Goal: Information Seeking & Learning: Check status

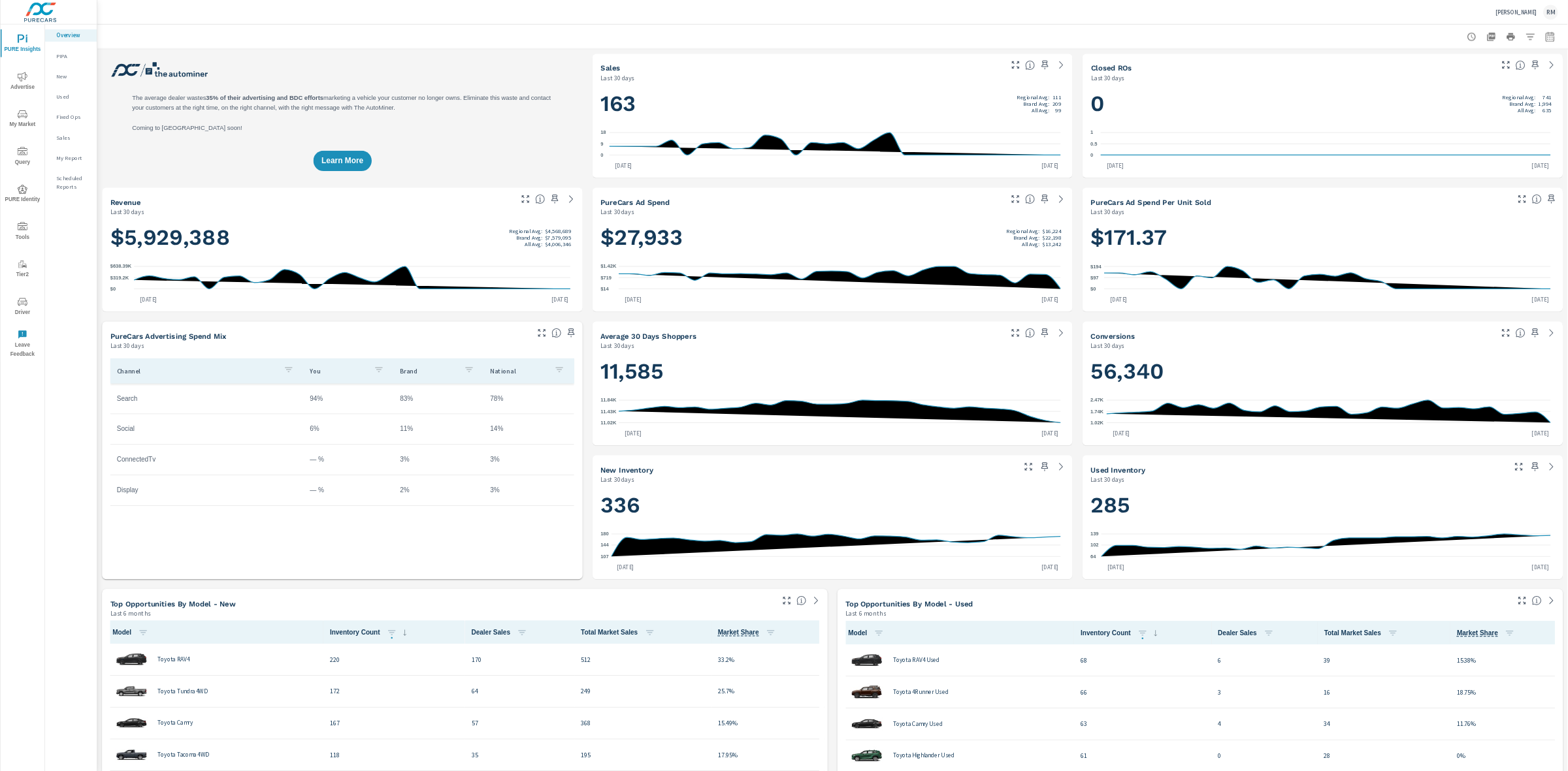
scroll to position [1, 0]
click at [35, 142] on span "Advertise" at bounding box center [36, 130] width 62 height 32
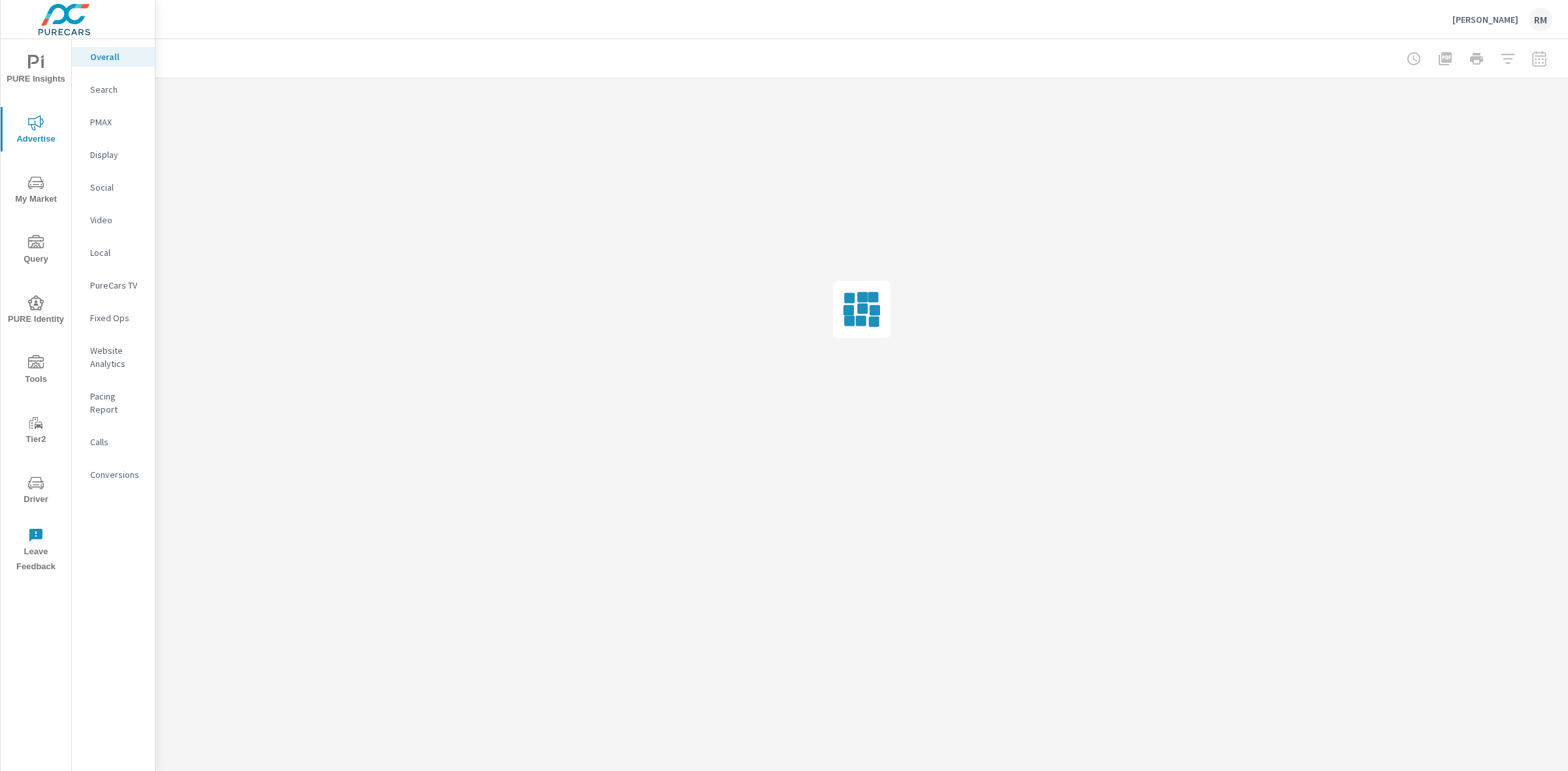
click at [115, 468] on p "Conversions" at bounding box center [118, 474] width 55 height 13
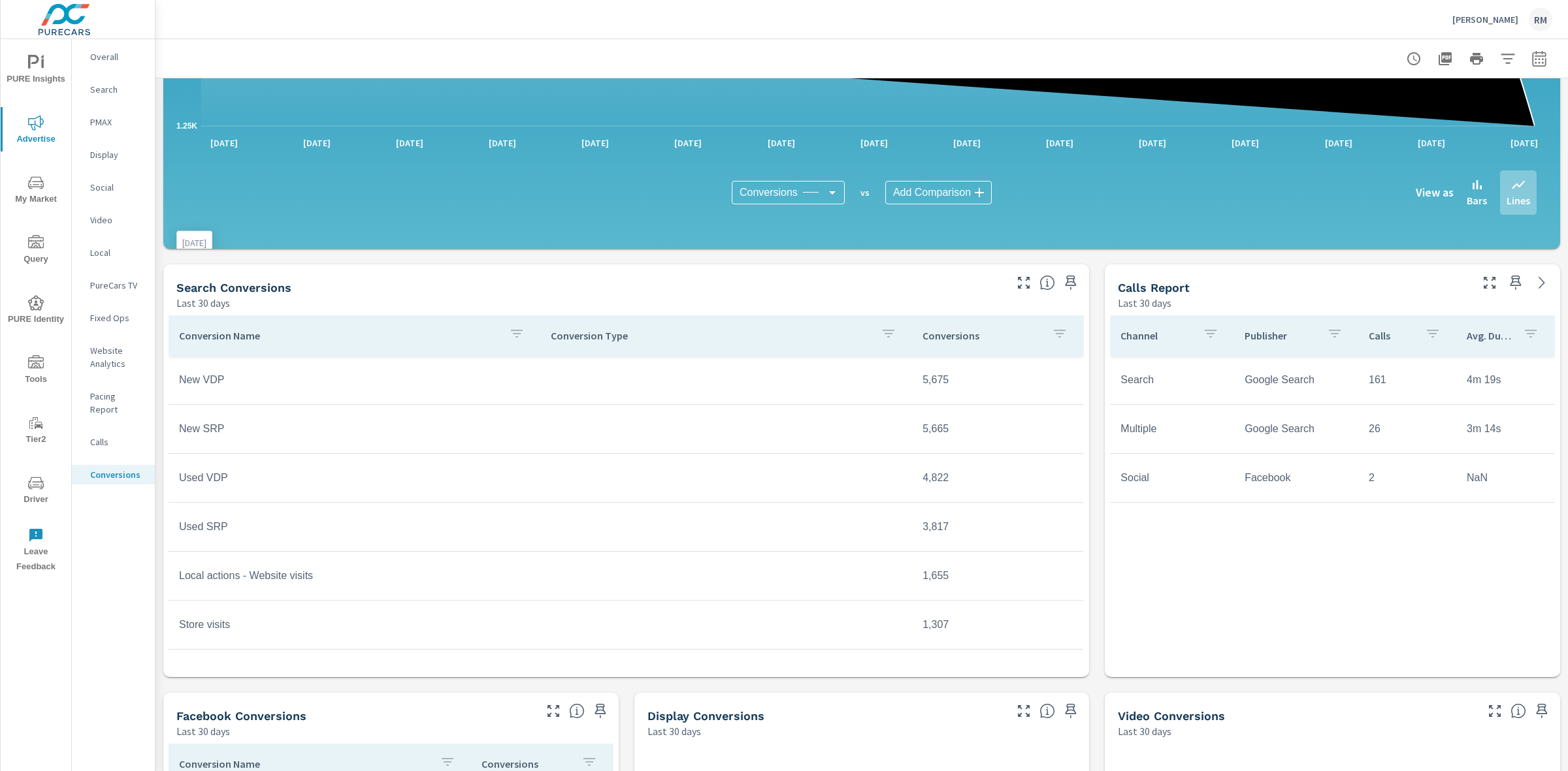
scroll to position [408, 0]
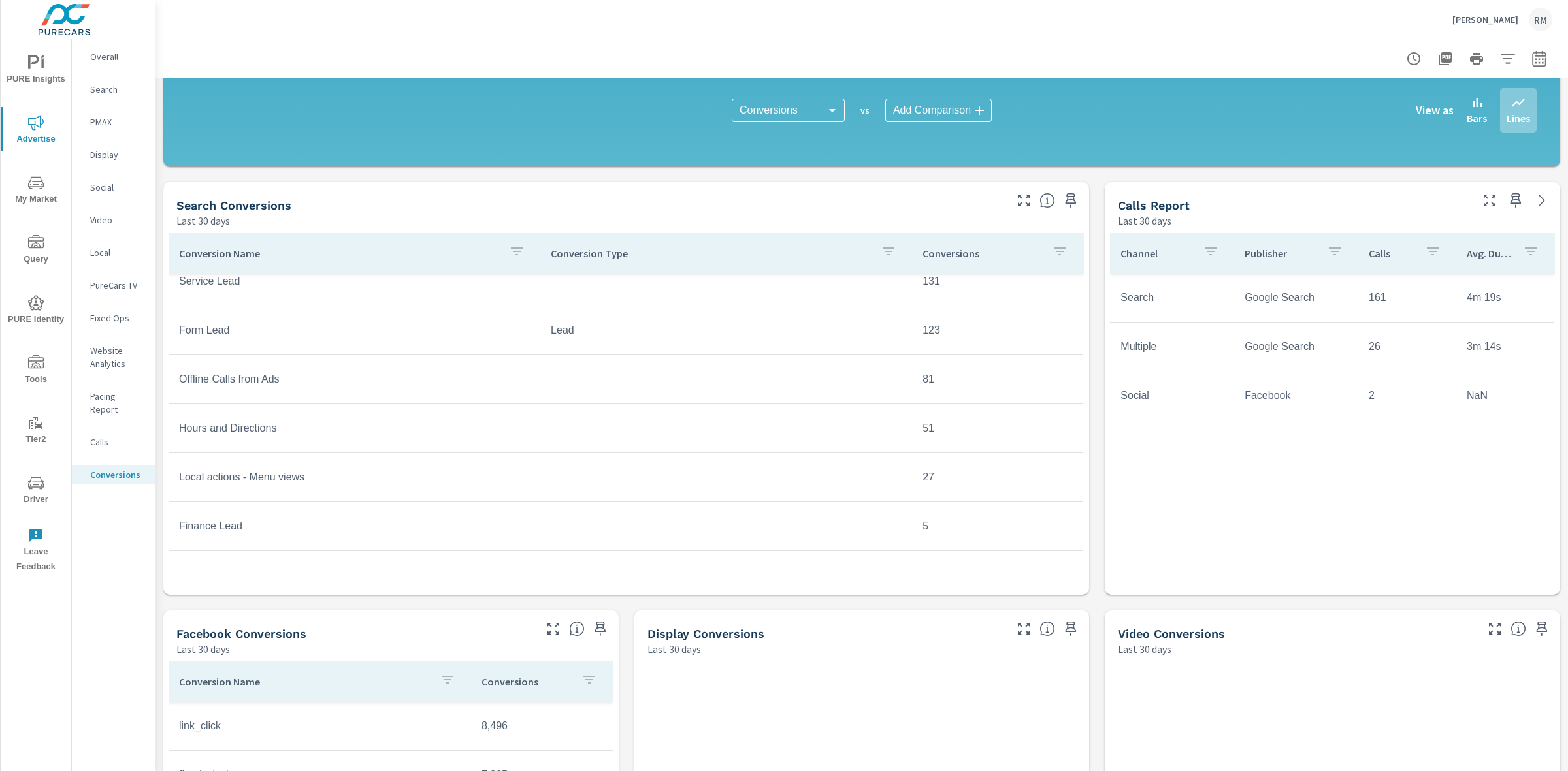
scroll to position [372, 0]
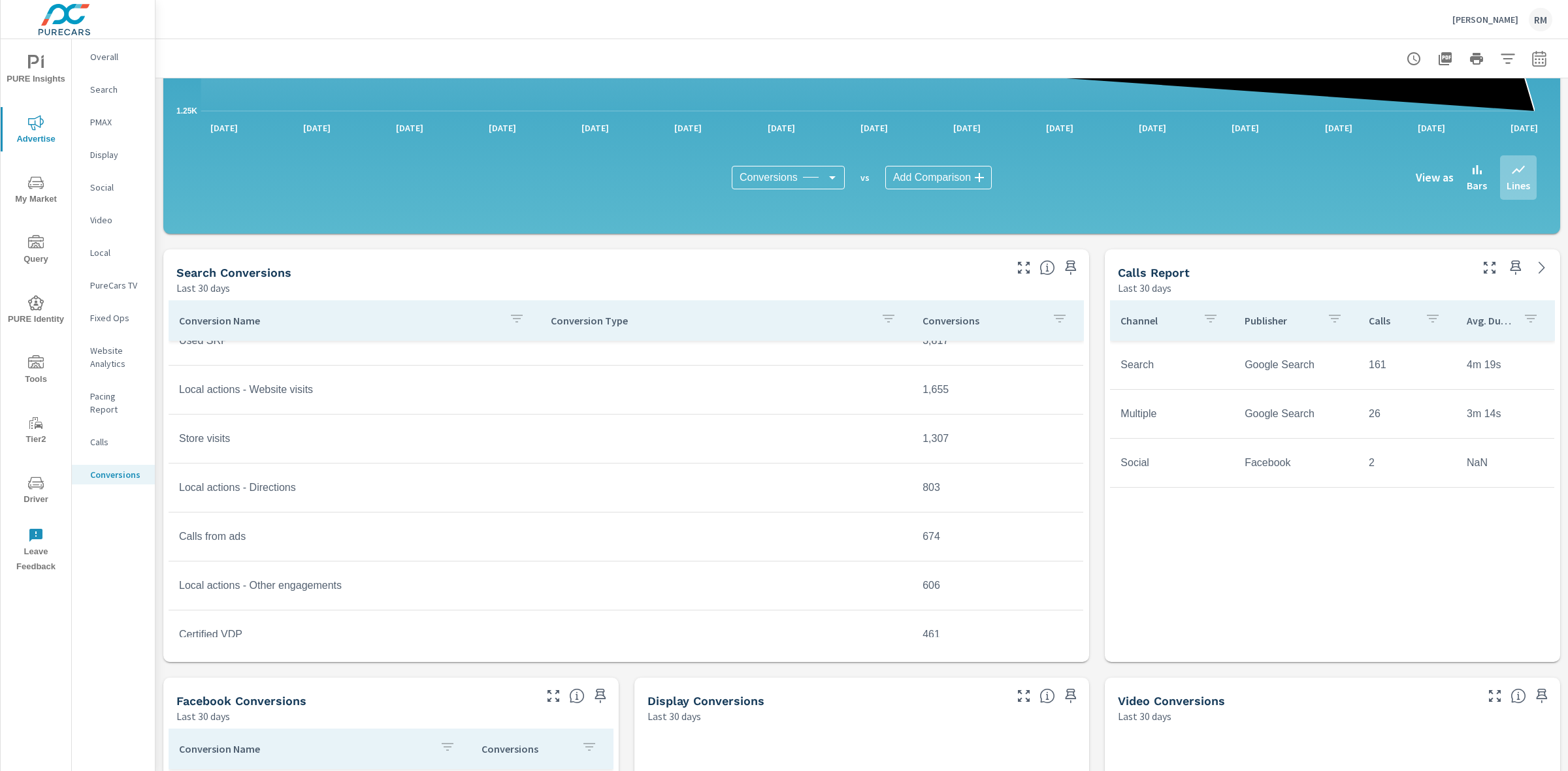
scroll to position [58, 0]
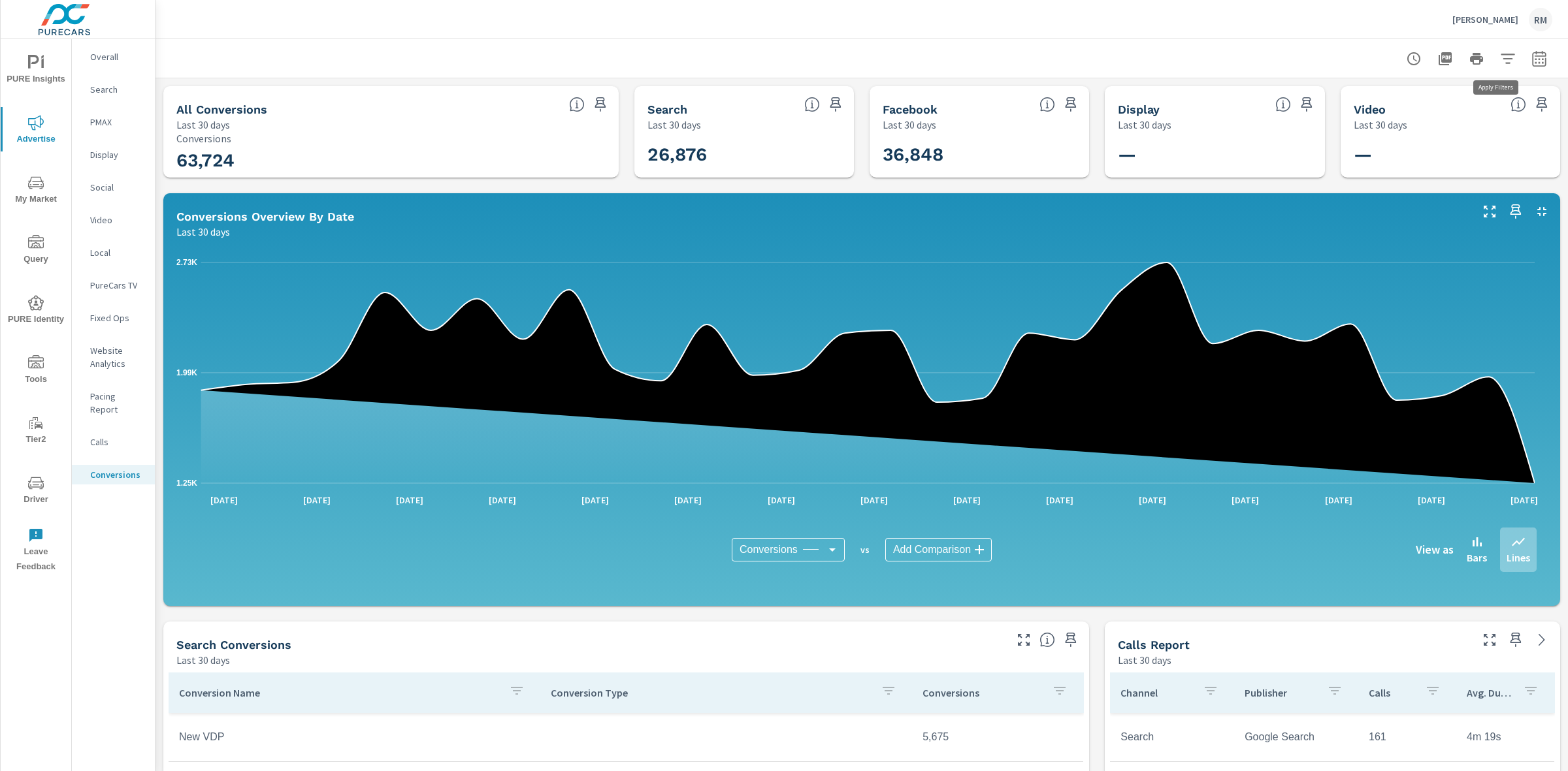
click at [1500, 60] on icon "button" at bounding box center [1508, 58] width 16 height 16
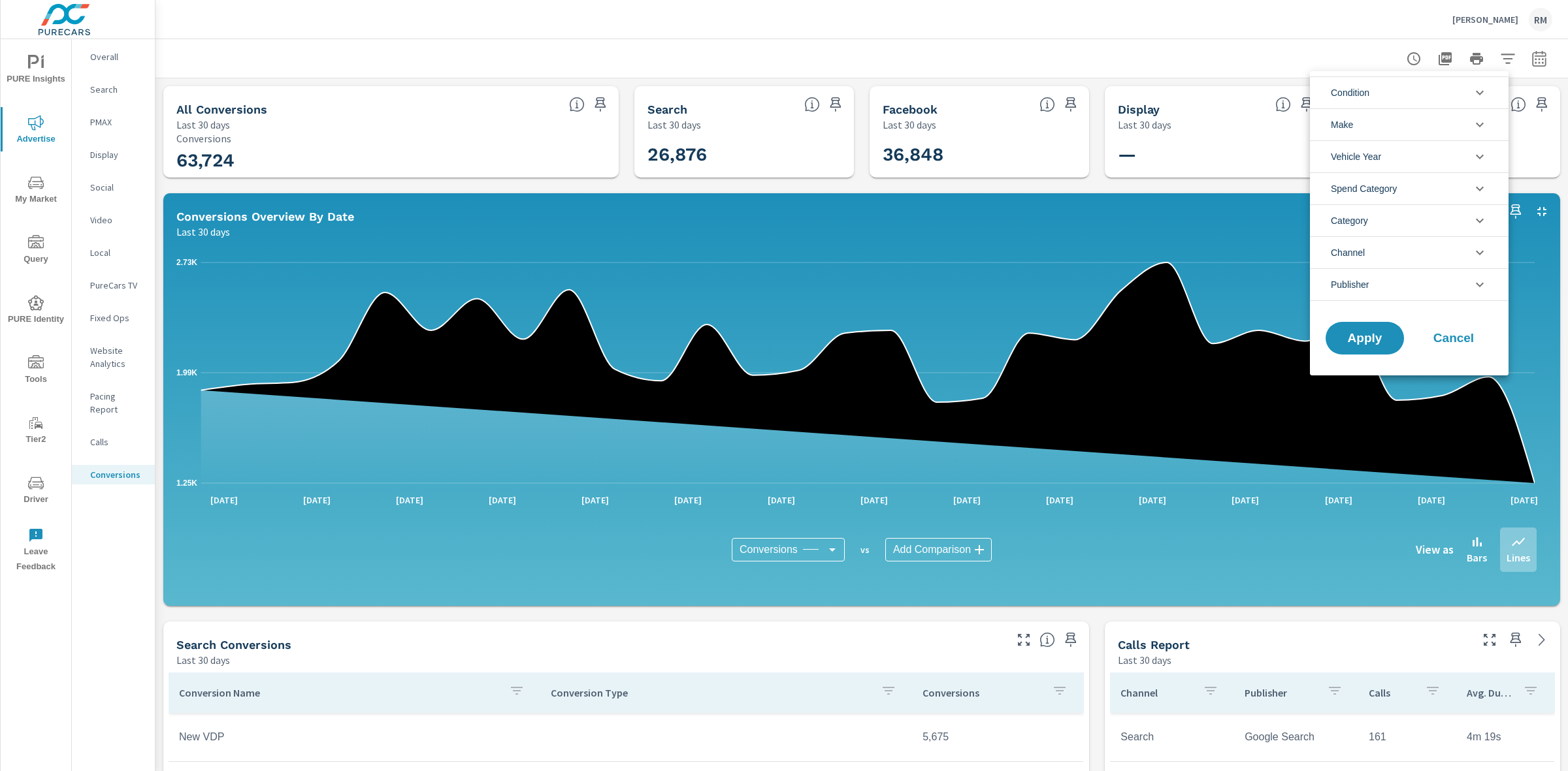
click at [1454, 252] on li "Channel" at bounding box center [1409, 252] width 199 height 32
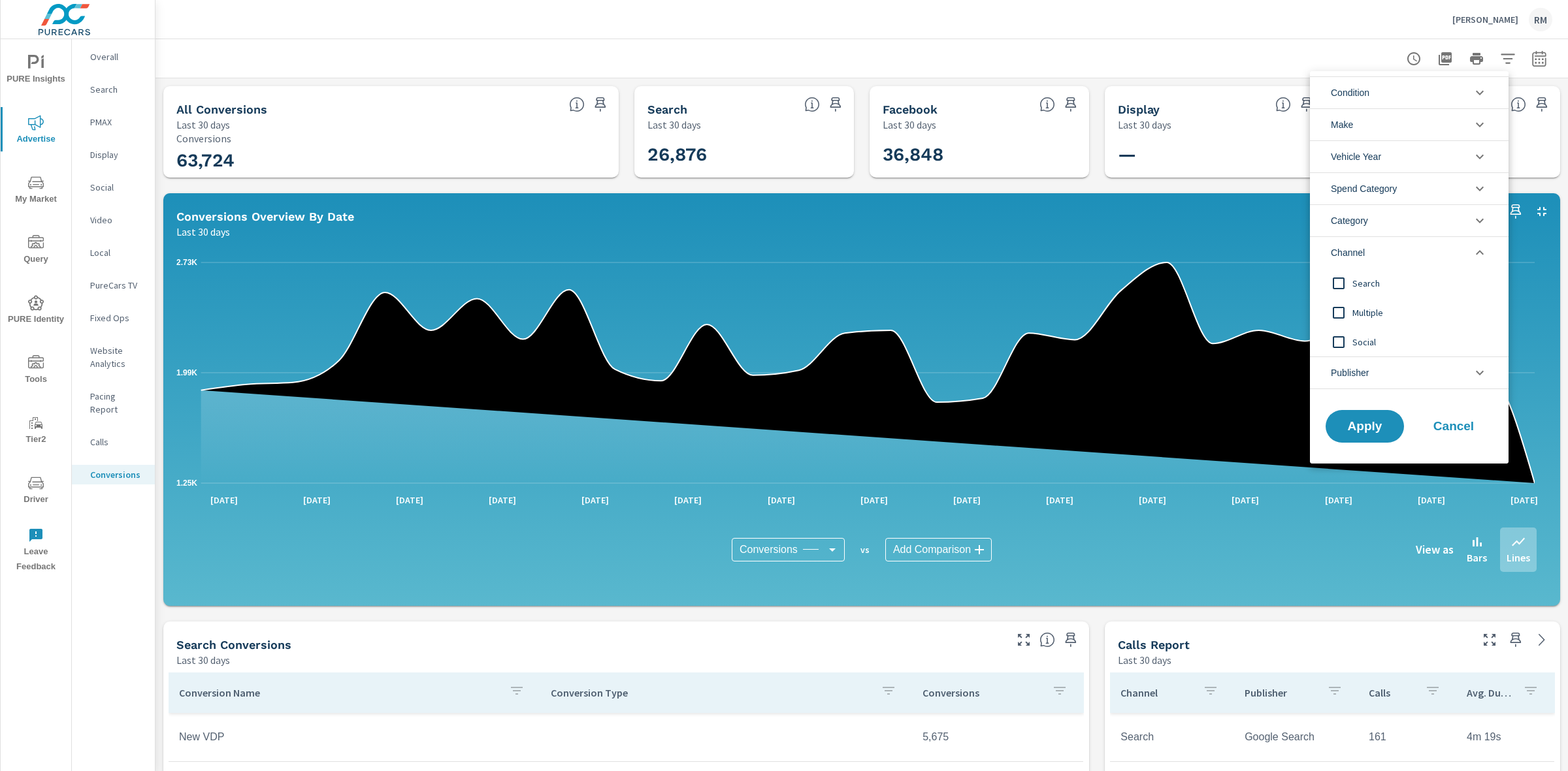
click at [1454, 252] on li "Channel" at bounding box center [1409, 252] width 199 height 32
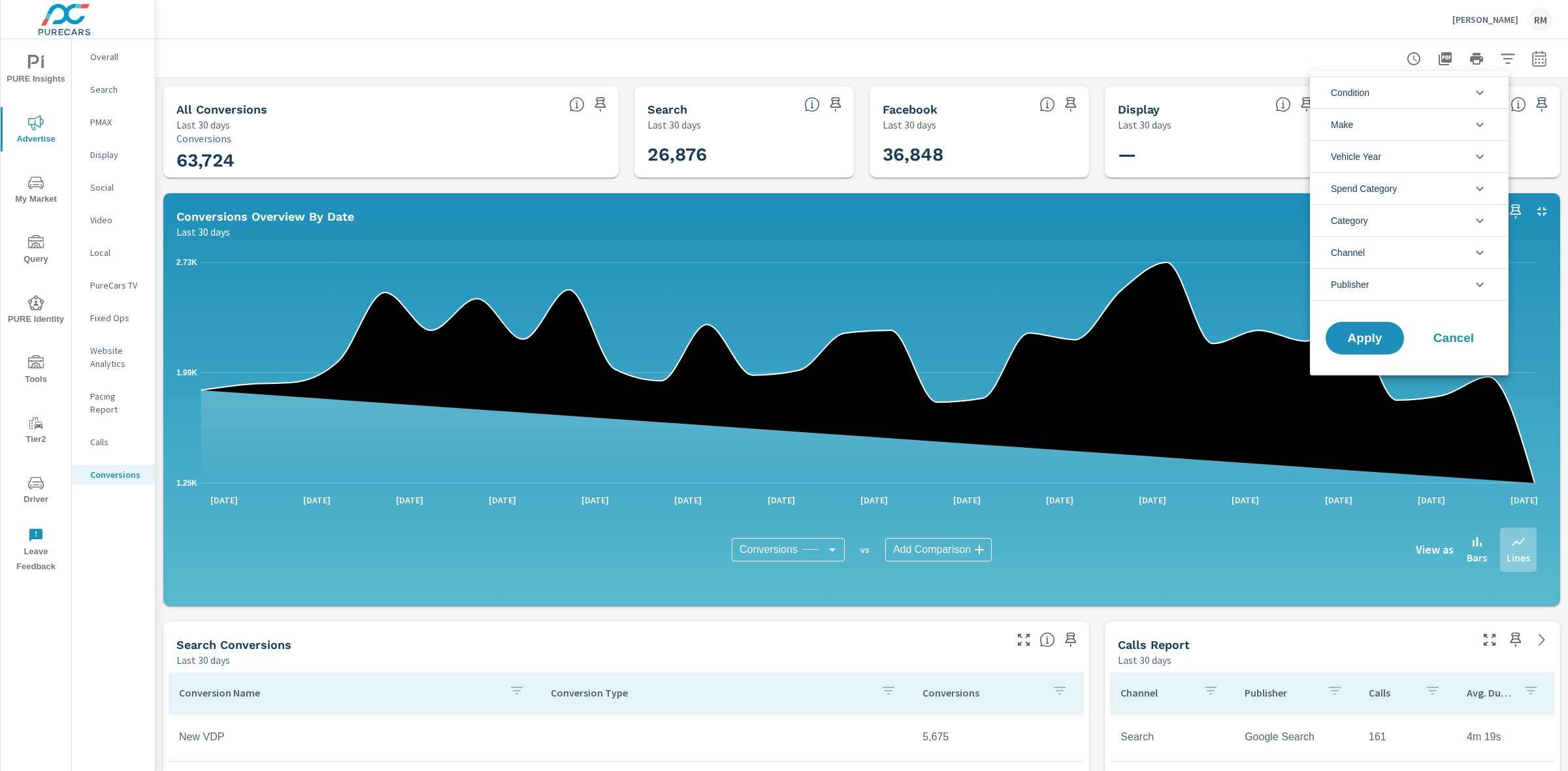
click at [622, 49] on div at bounding box center [784, 386] width 1568 height 771
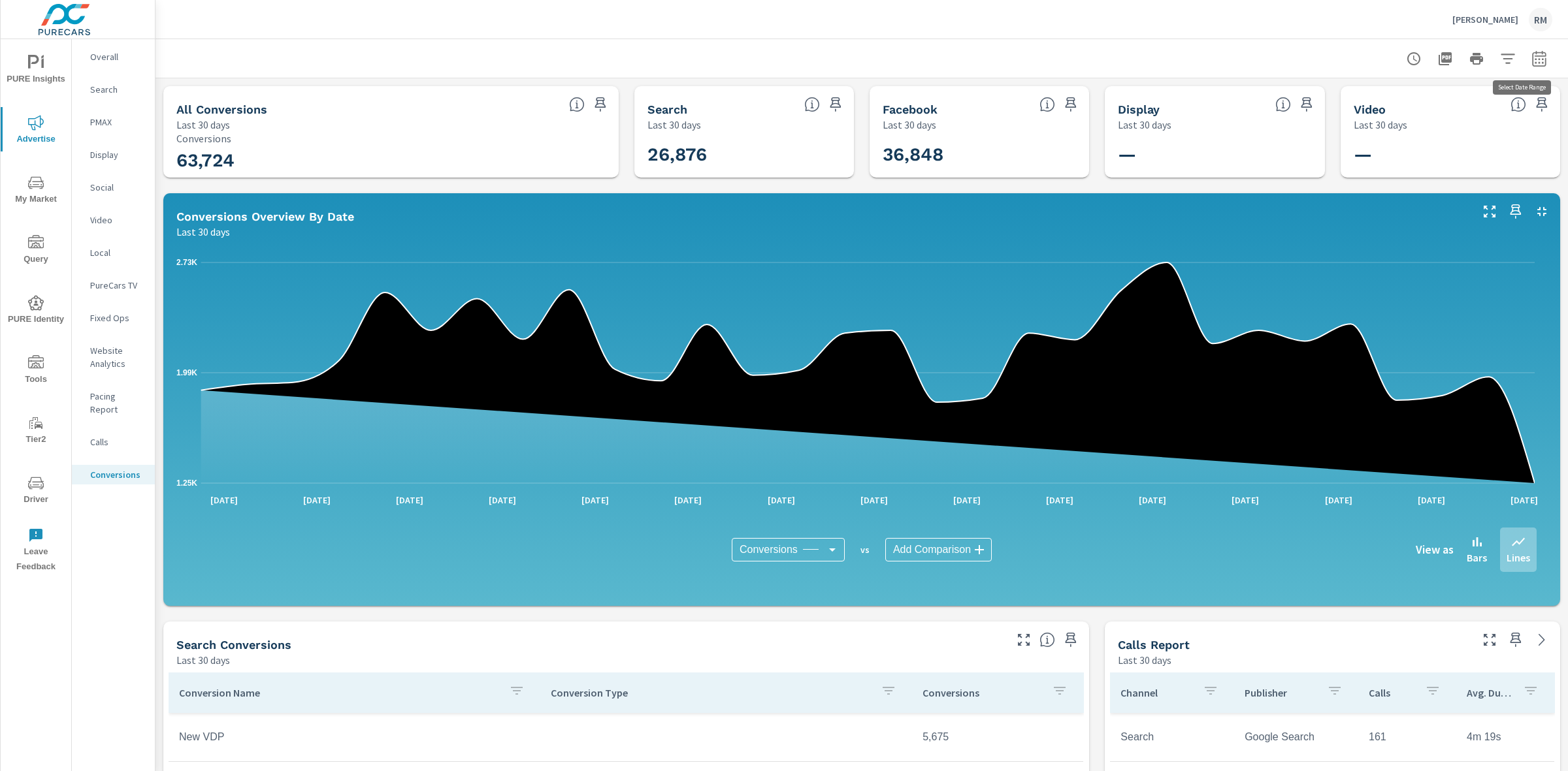
click at [1532, 60] on icon "button" at bounding box center [1539, 58] width 14 height 16
select select "Last 30 days"
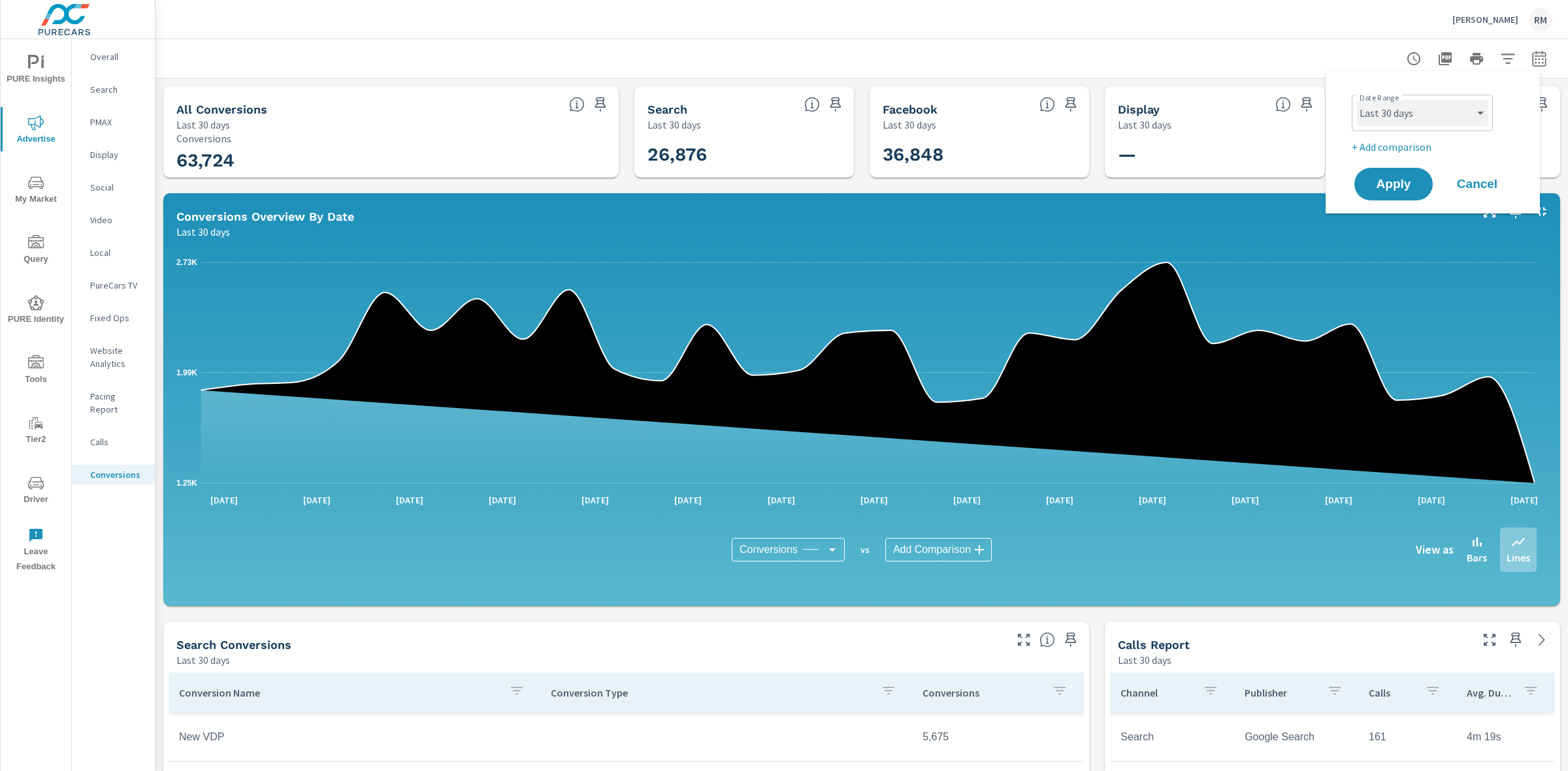
click at [1432, 120] on select "Custom [DATE] Last week Last 7 days Last 14 days Last 30 days Last 45 days Last…" at bounding box center [1422, 113] width 131 height 26
click at [1357, 100] on select "Custom [DATE] Last week Last 7 days Last 14 days Last 30 days Last 45 days Last…" at bounding box center [1422, 113] width 131 height 26
click at [1389, 148] on p "+ Add comparison" at bounding box center [1436, 147] width 168 height 16
select select "Previous period"
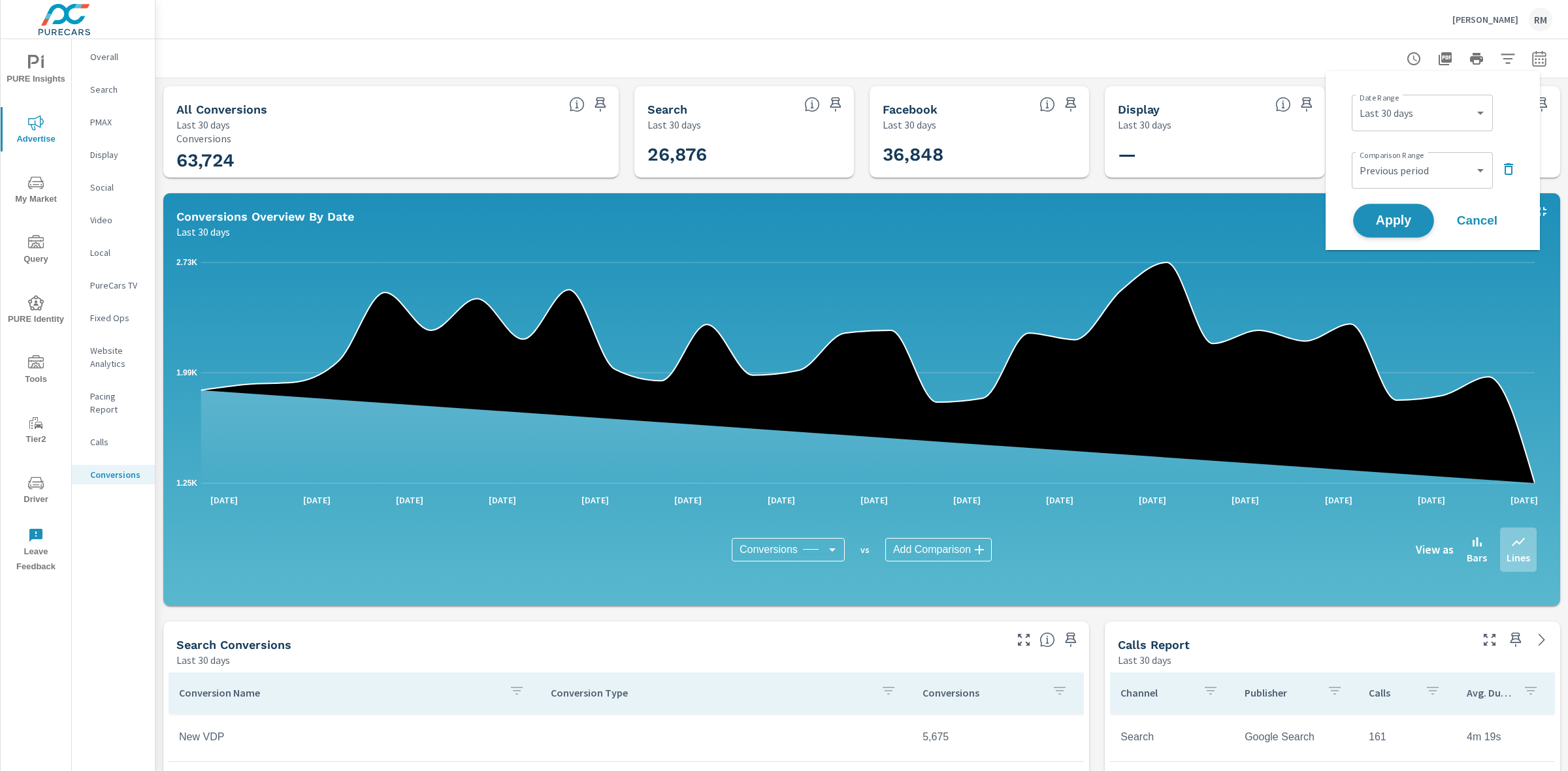
click at [1396, 209] on button "Apply" at bounding box center [1393, 220] width 81 height 34
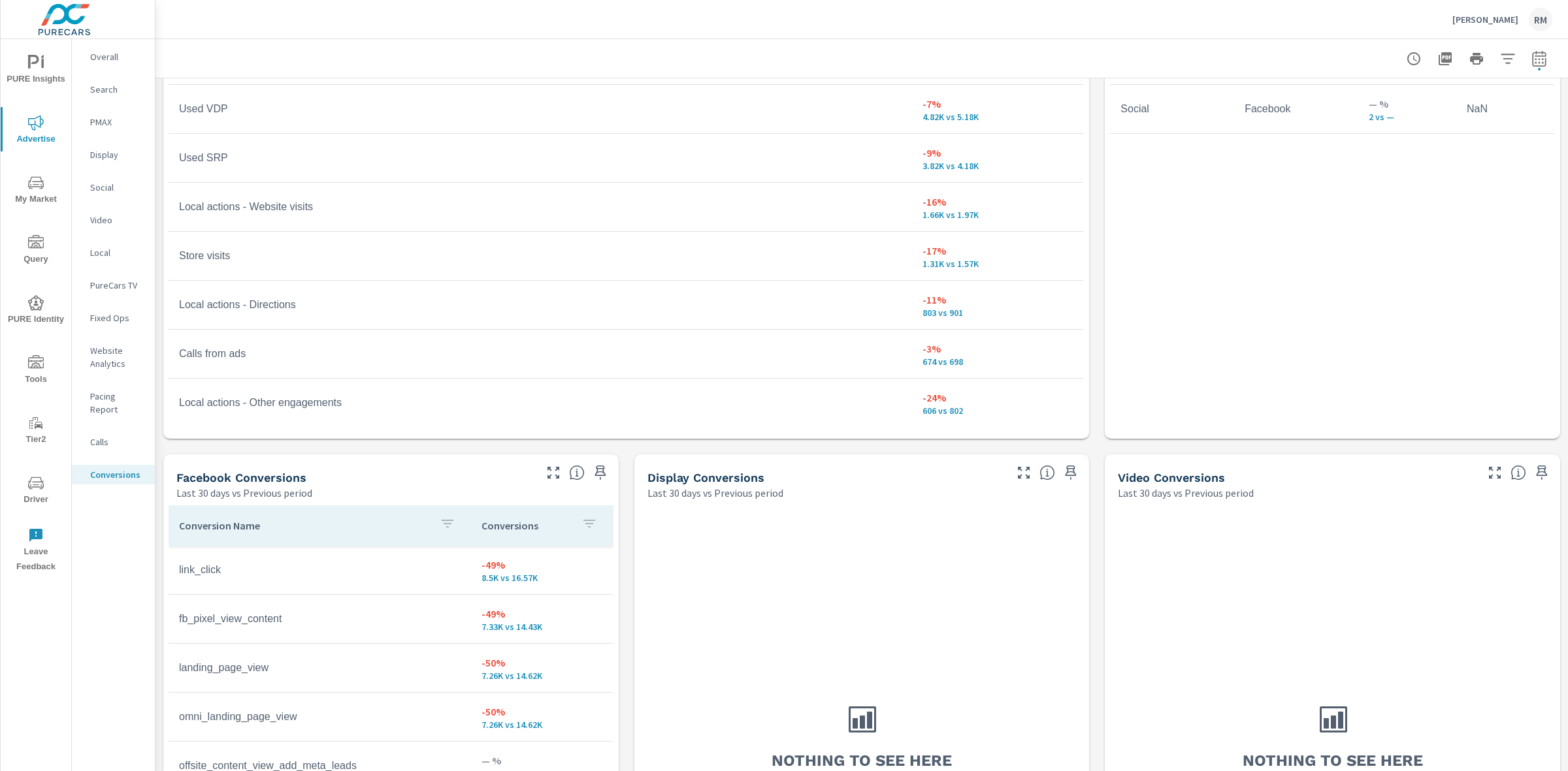
scroll to position [898, 0]
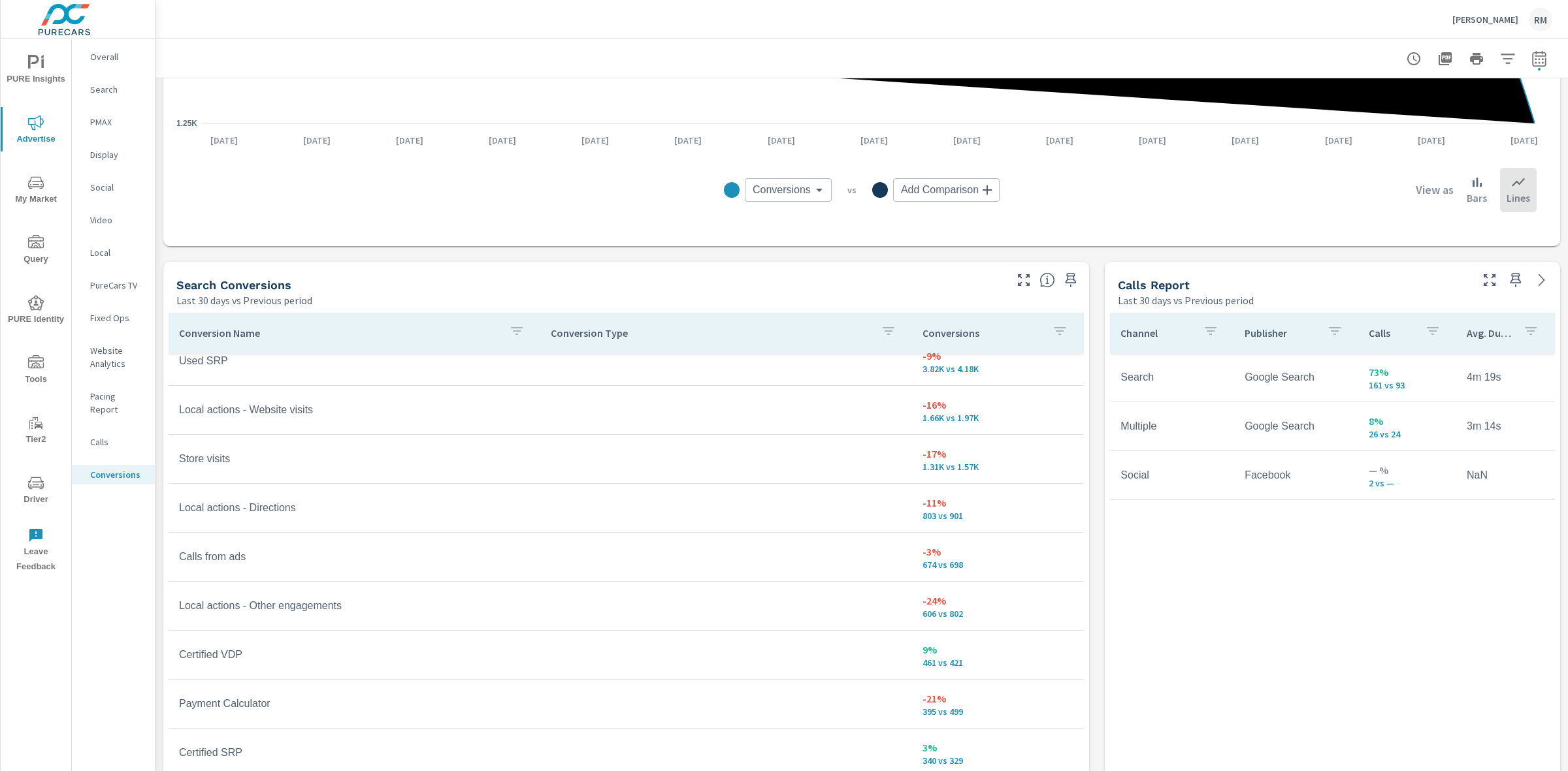
scroll to position [552, 0]
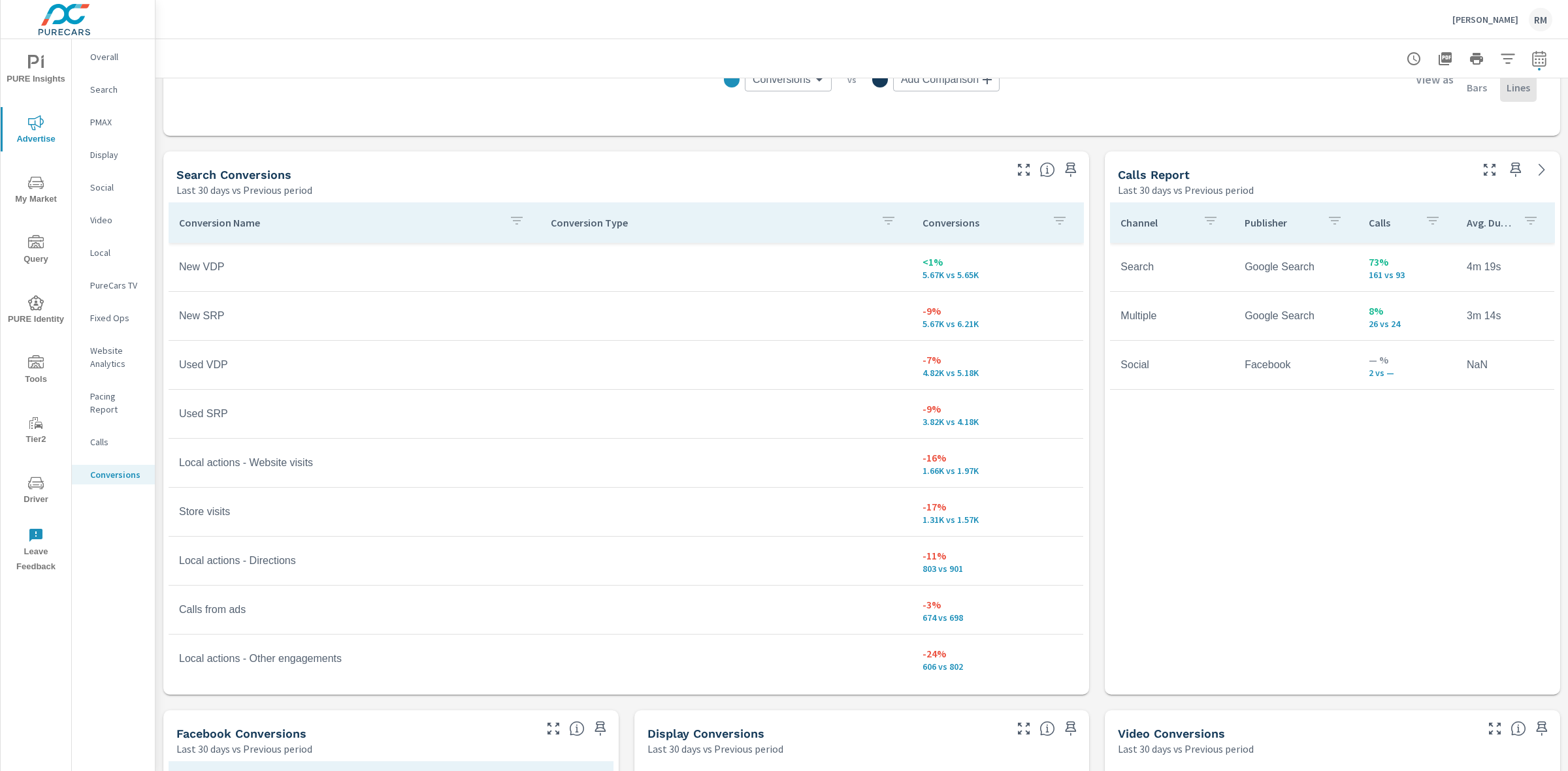
scroll to position [716, 0]
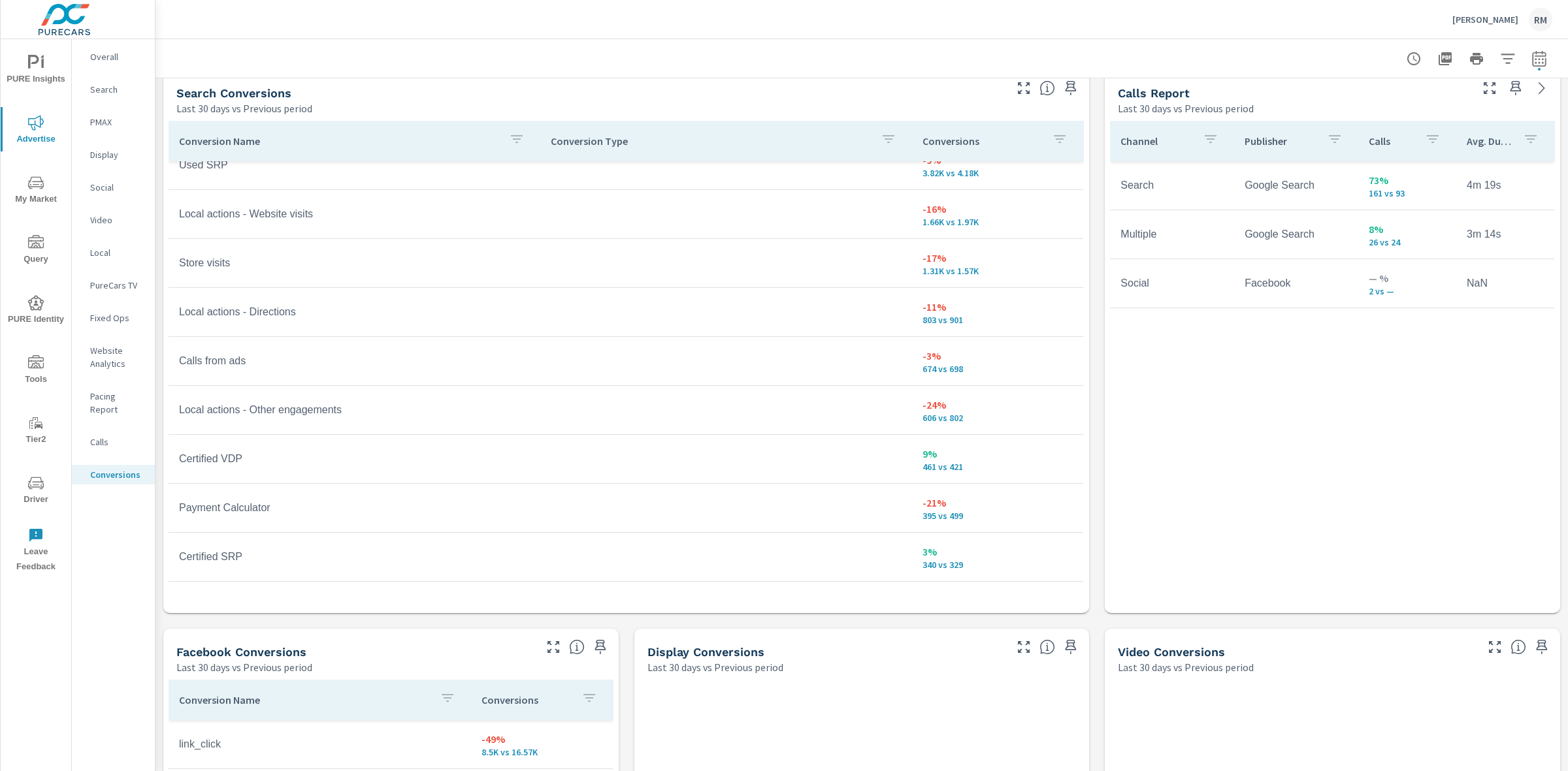
scroll to position [263, 0]
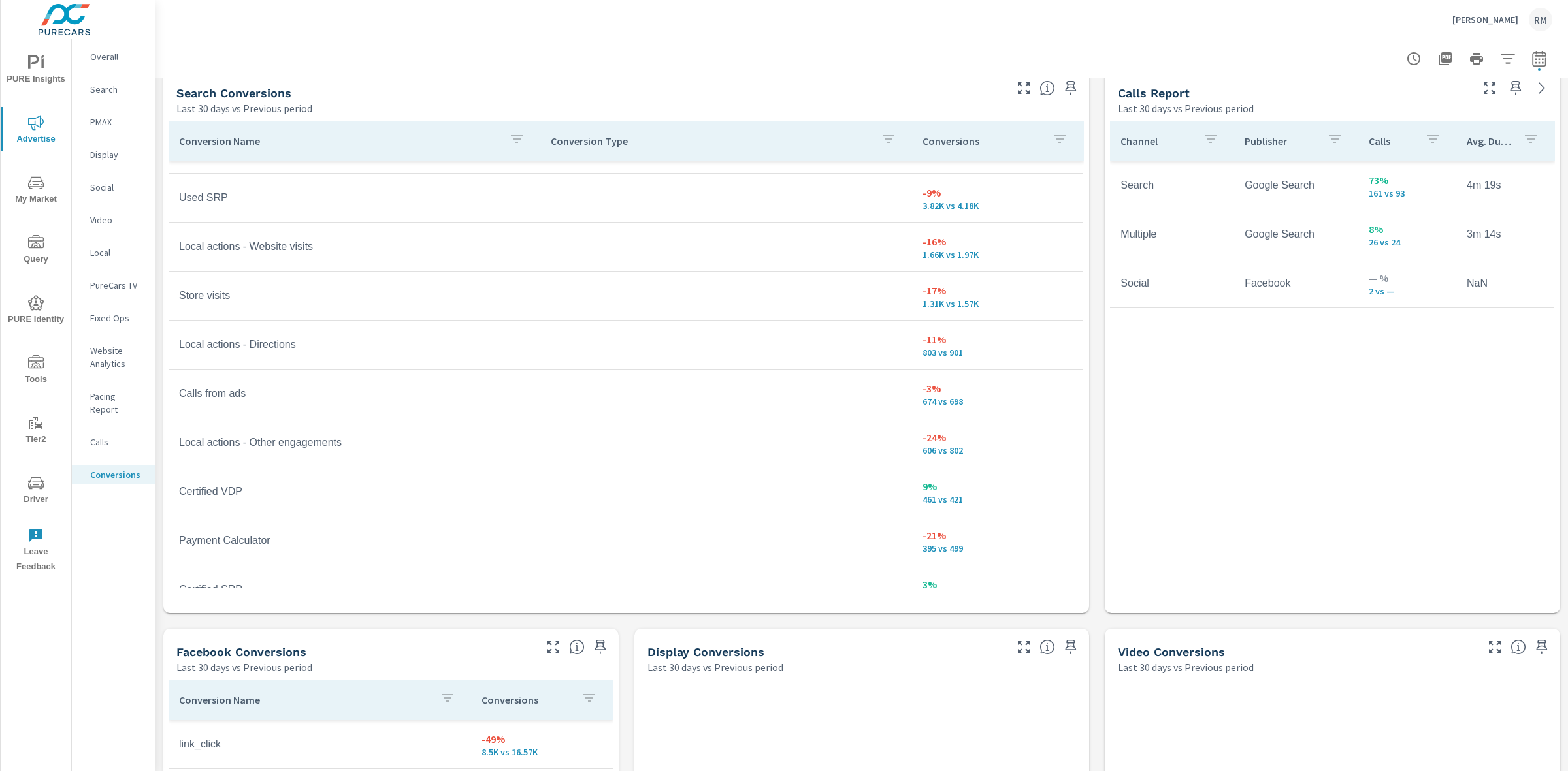
scroll to position [51, 0]
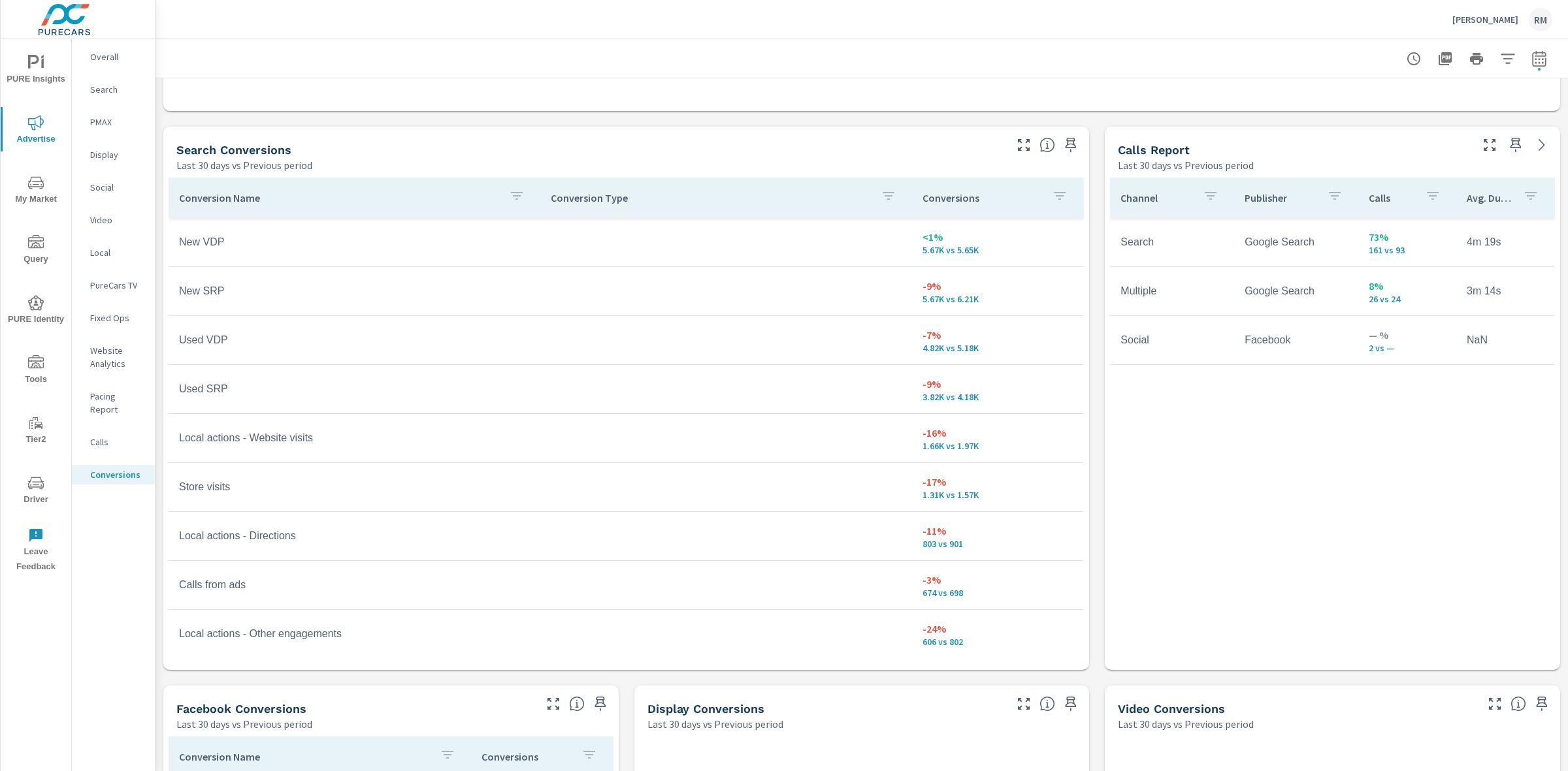
scroll to position [634, 0]
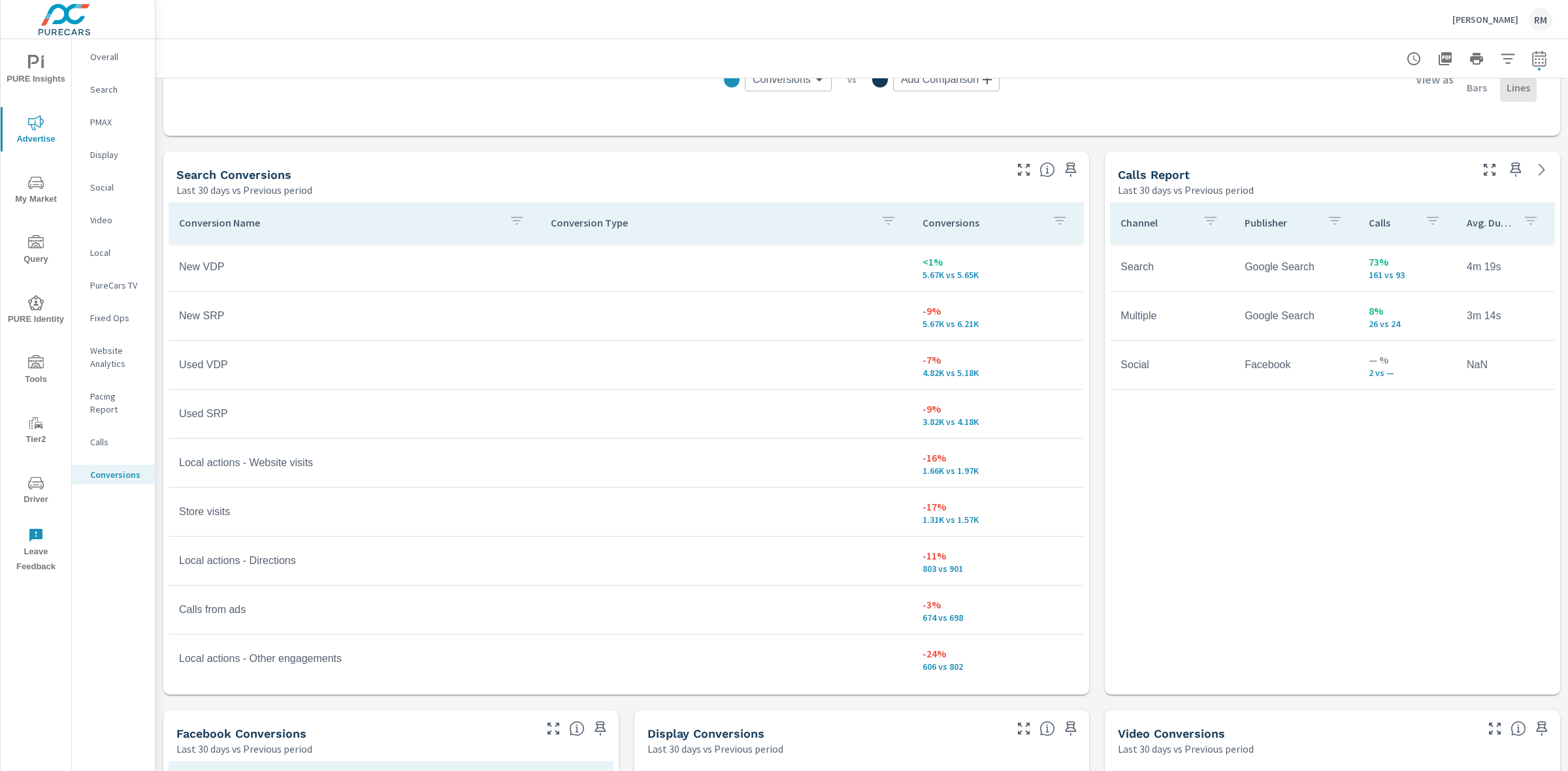
click at [1532, 55] on icon "button" at bounding box center [1539, 58] width 14 height 16
select select "Last 30 days"
select select "Previous period"
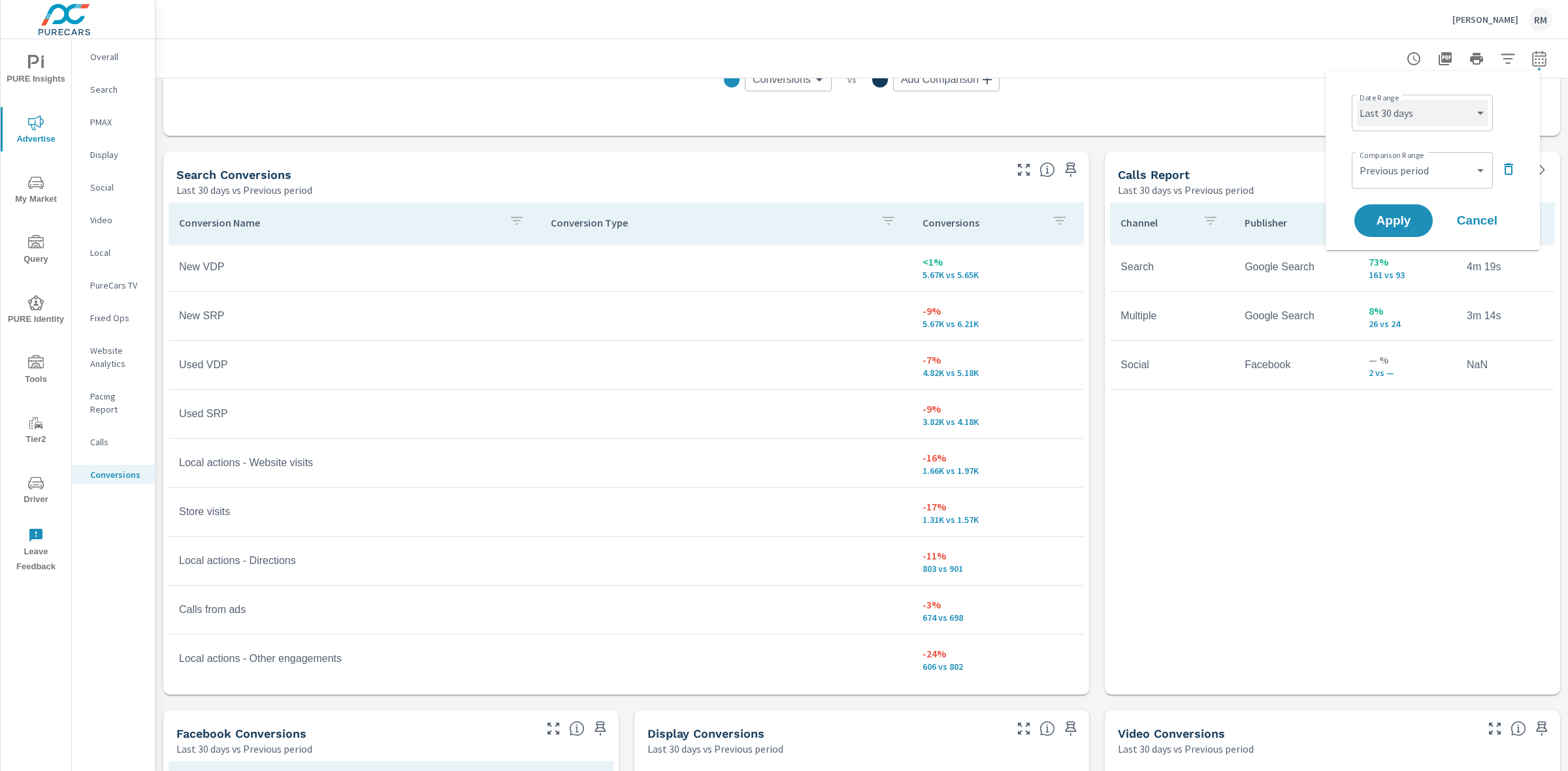
click at [1434, 123] on select "Custom [DATE] Last week Last 7 days Last 14 days Last 30 days Last 45 days Last…" at bounding box center [1422, 113] width 131 height 26
click at [1357, 100] on select "Custom [DATE] Last week Last 7 days Last 14 days Last 30 days Last 45 days Last…" at bounding box center [1422, 113] width 131 height 26
select select "Last month"
click at [1412, 216] on span "Apply" at bounding box center [1393, 221] width 54 height 13
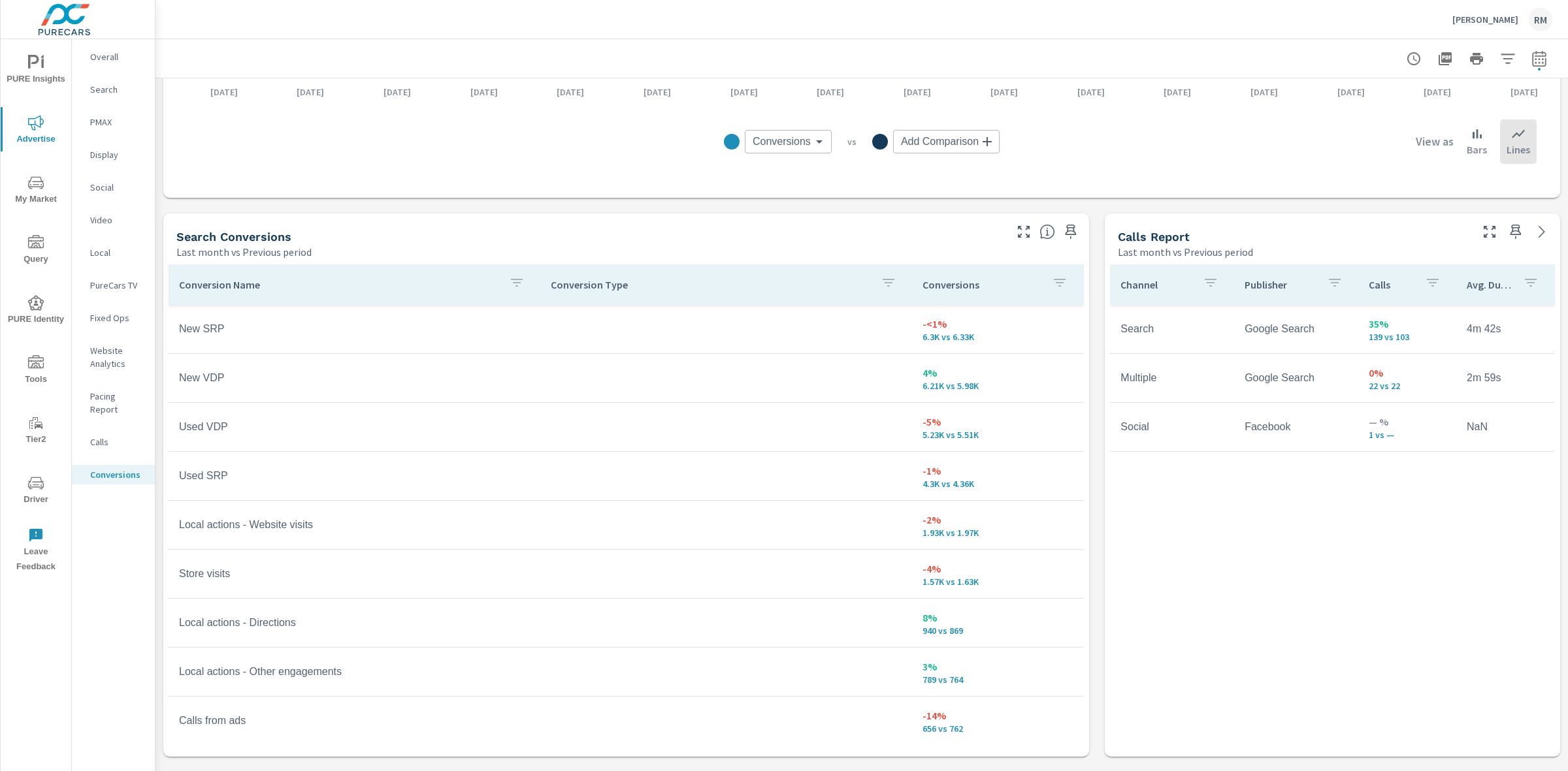
scroll to position [653, 0]
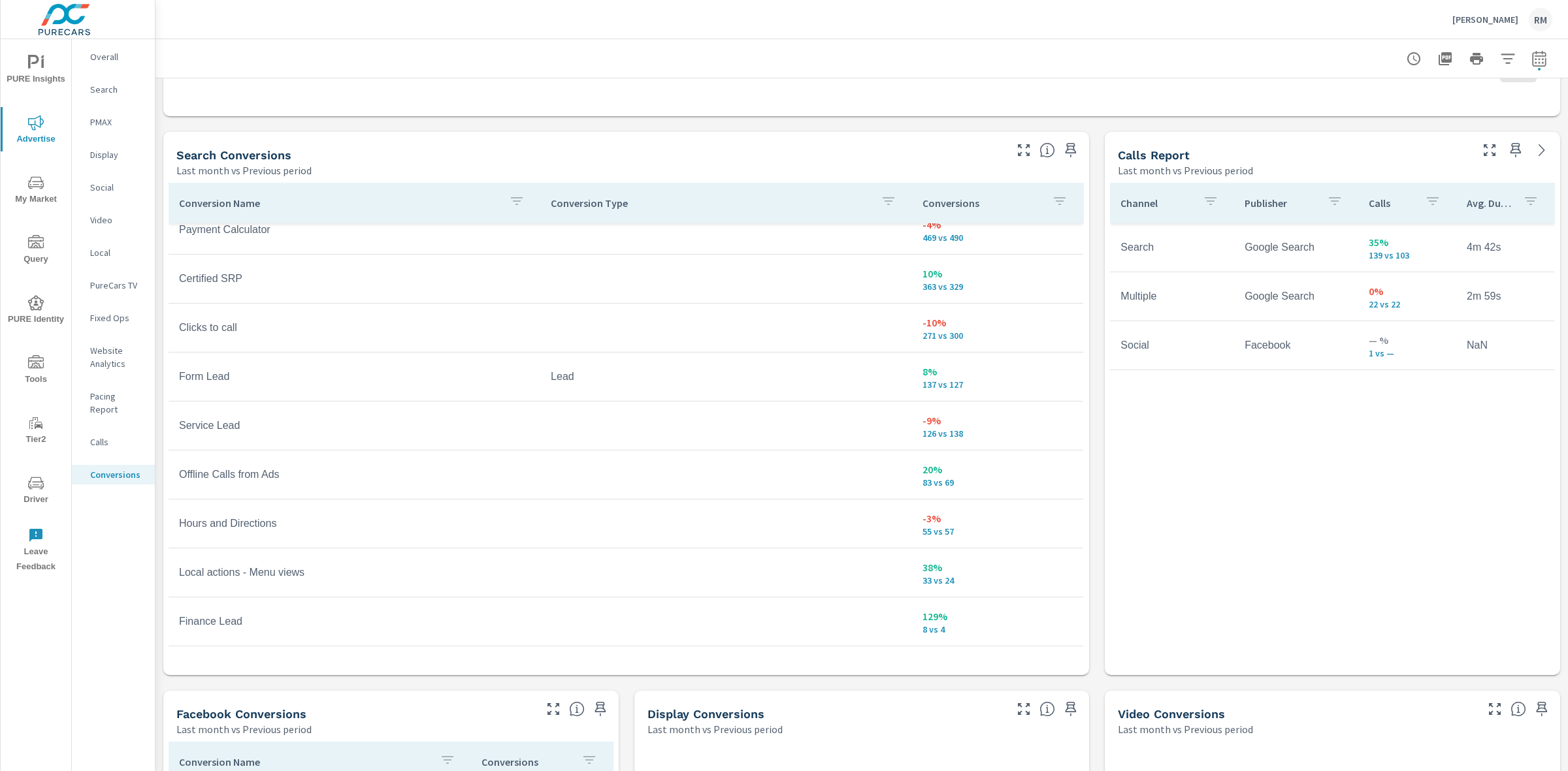
scroll to position [553, 0]
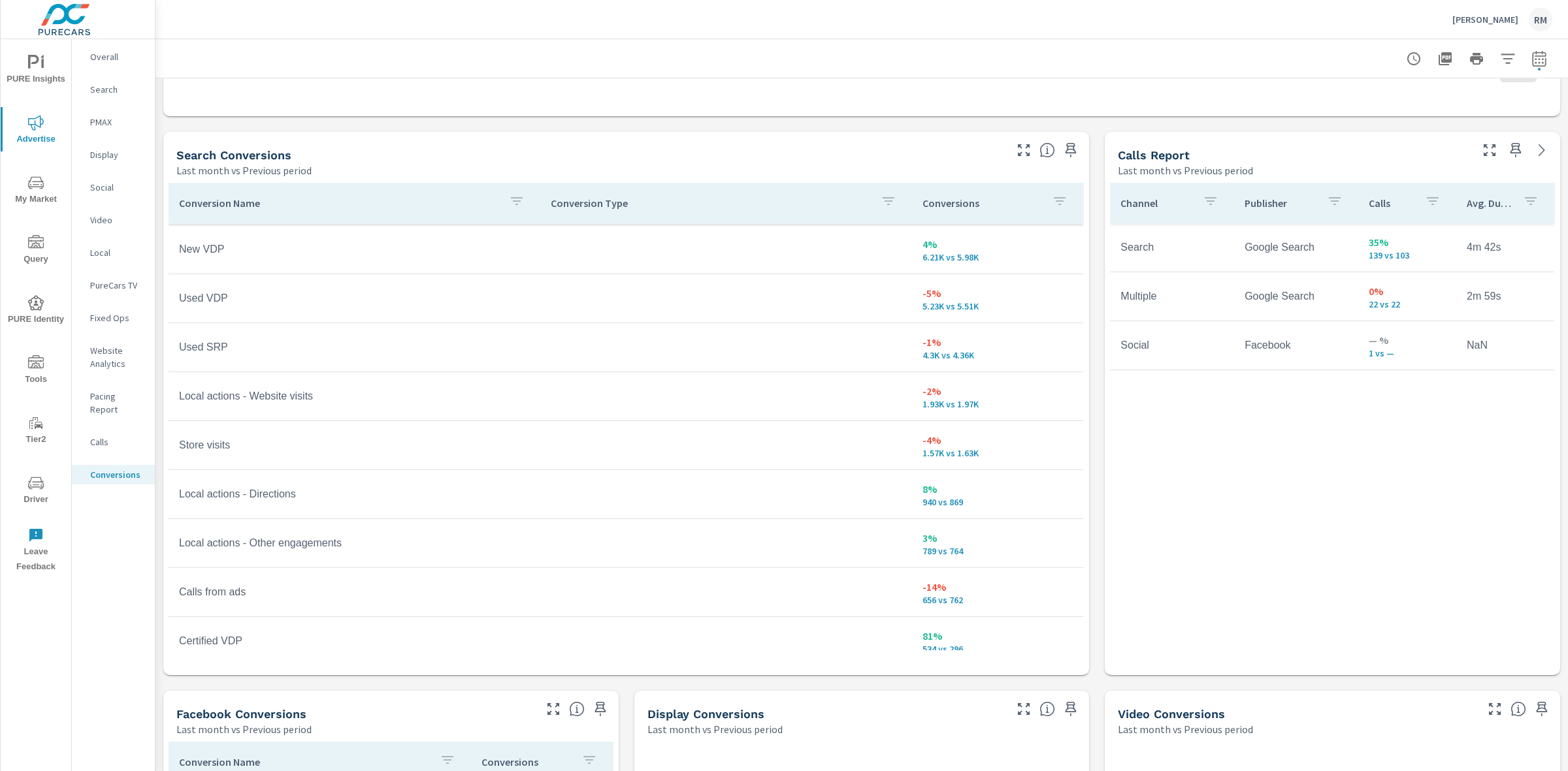
scroll to position [24, 0]
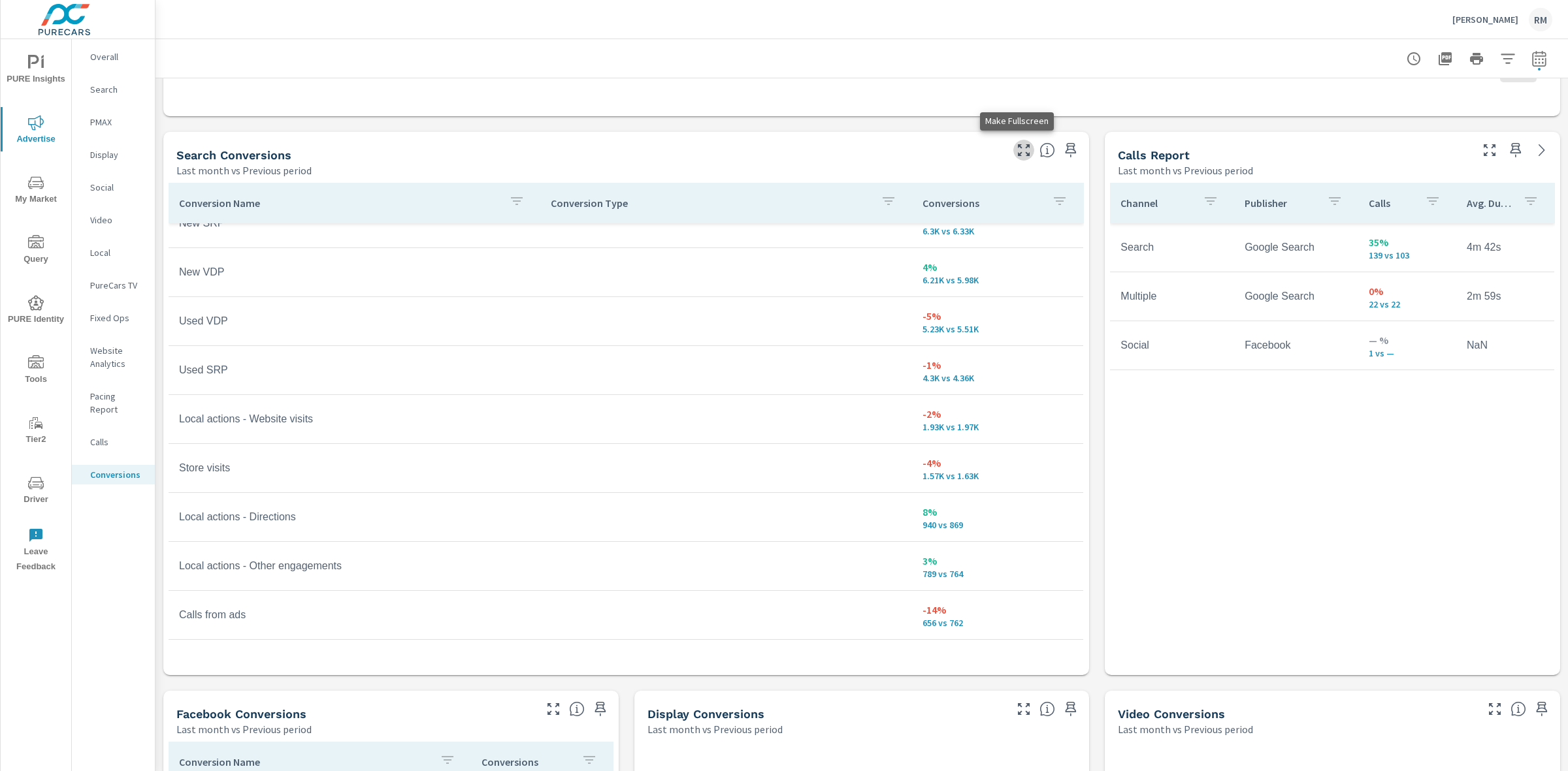
click at [1017, 146] on icon "button" at bounding box center [1024, 150] width 16 height 16
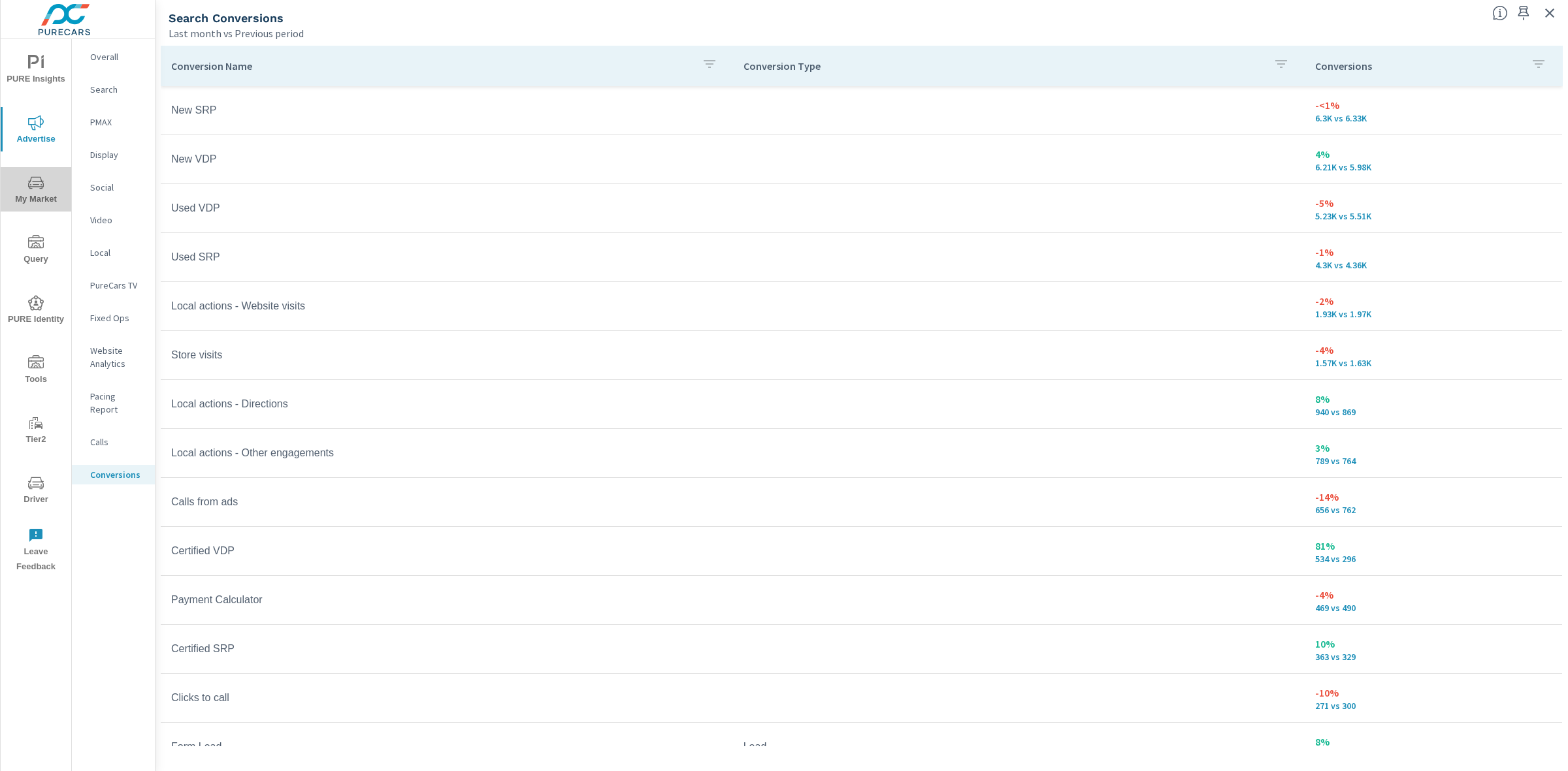
click at [33, 201] on span "My Market" at bounding box center [36, 191] width 62 height 32
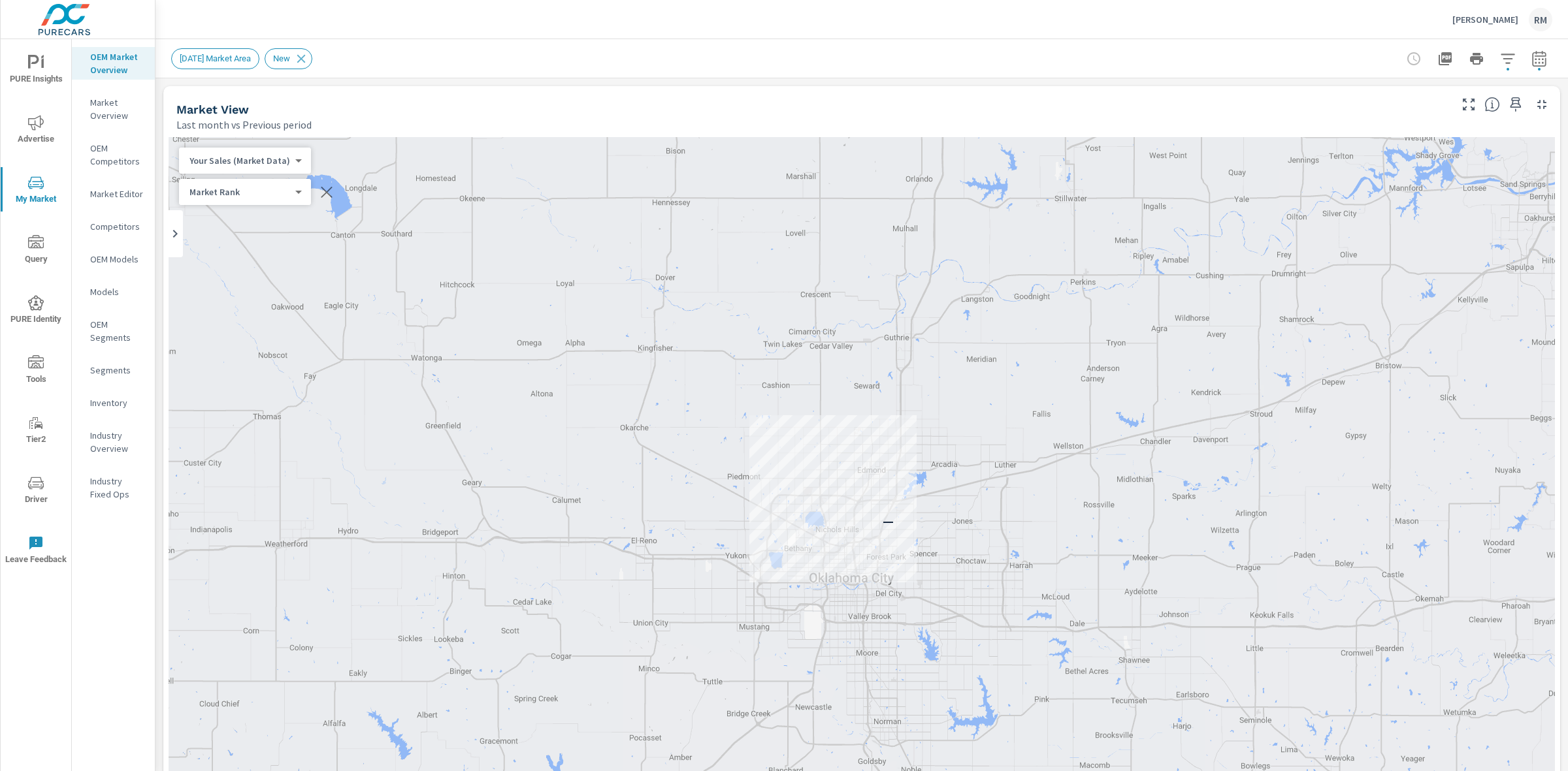
click at [46, 66] on span "PURE Insights" at bounding box center [36, 70] width 62 height 32
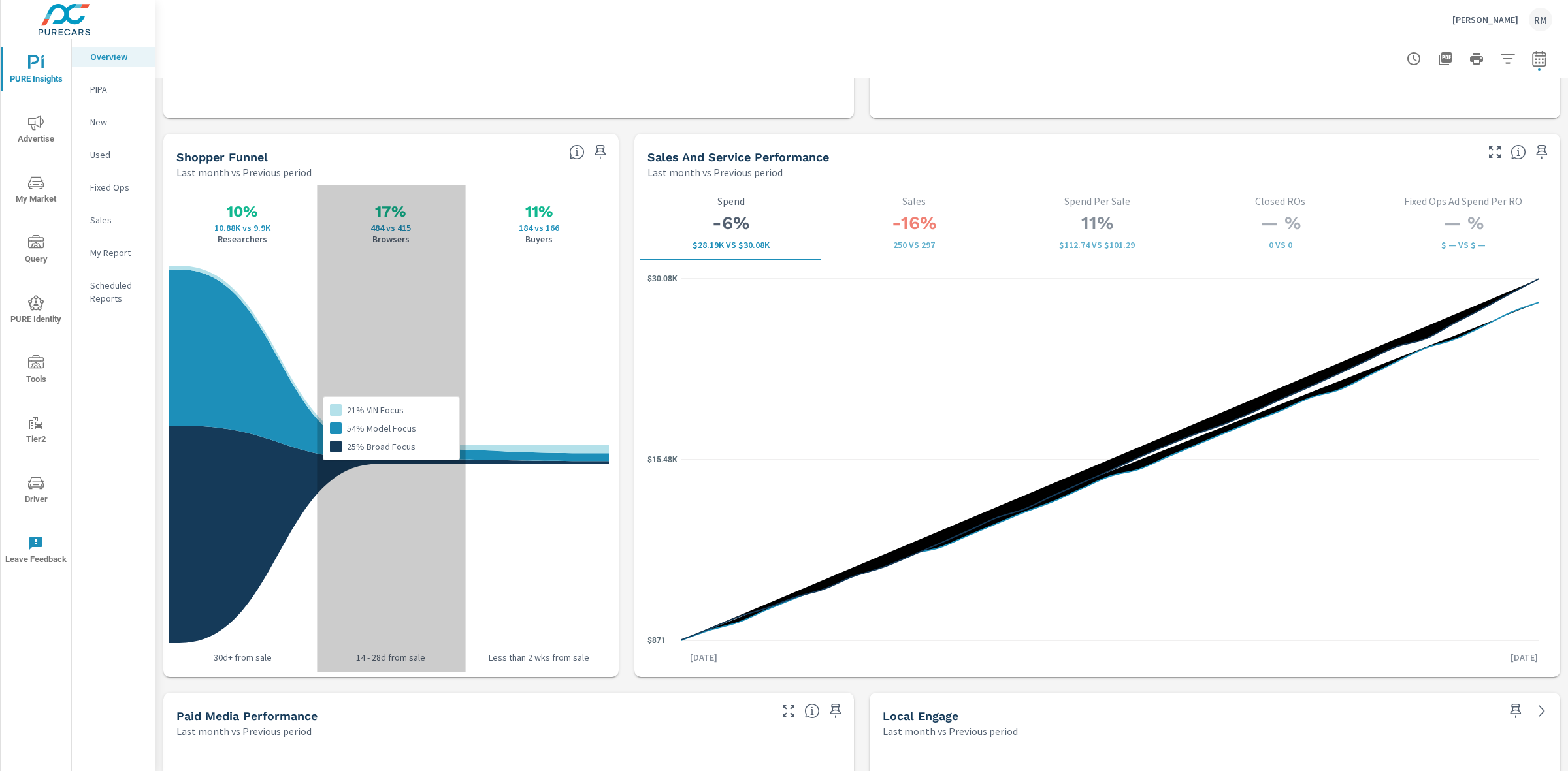
scroll to position [1633, 0]
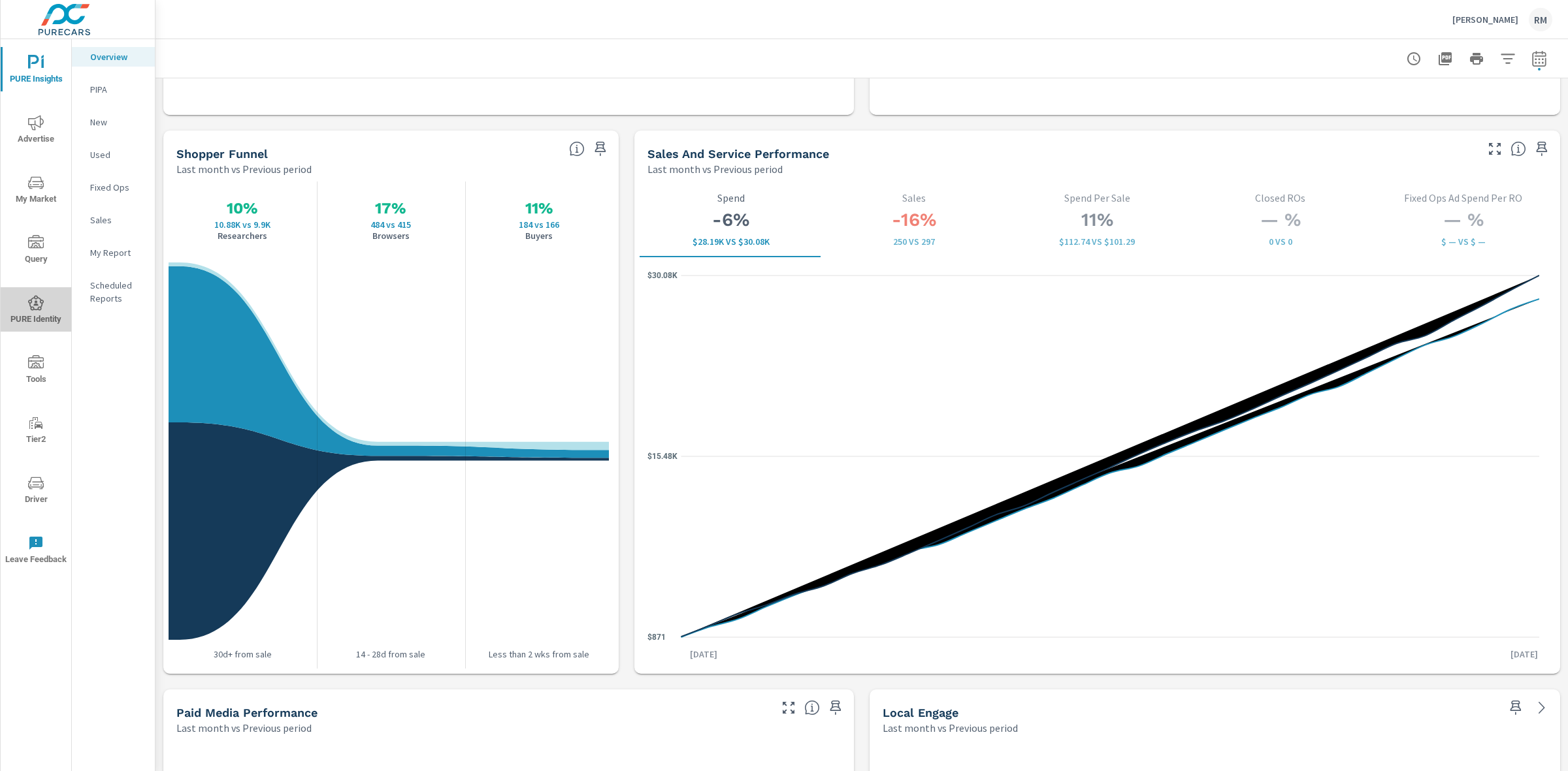
click at [43, 314] on span "PURE Identity" at bounding box center [36, 311] width 62 height 32
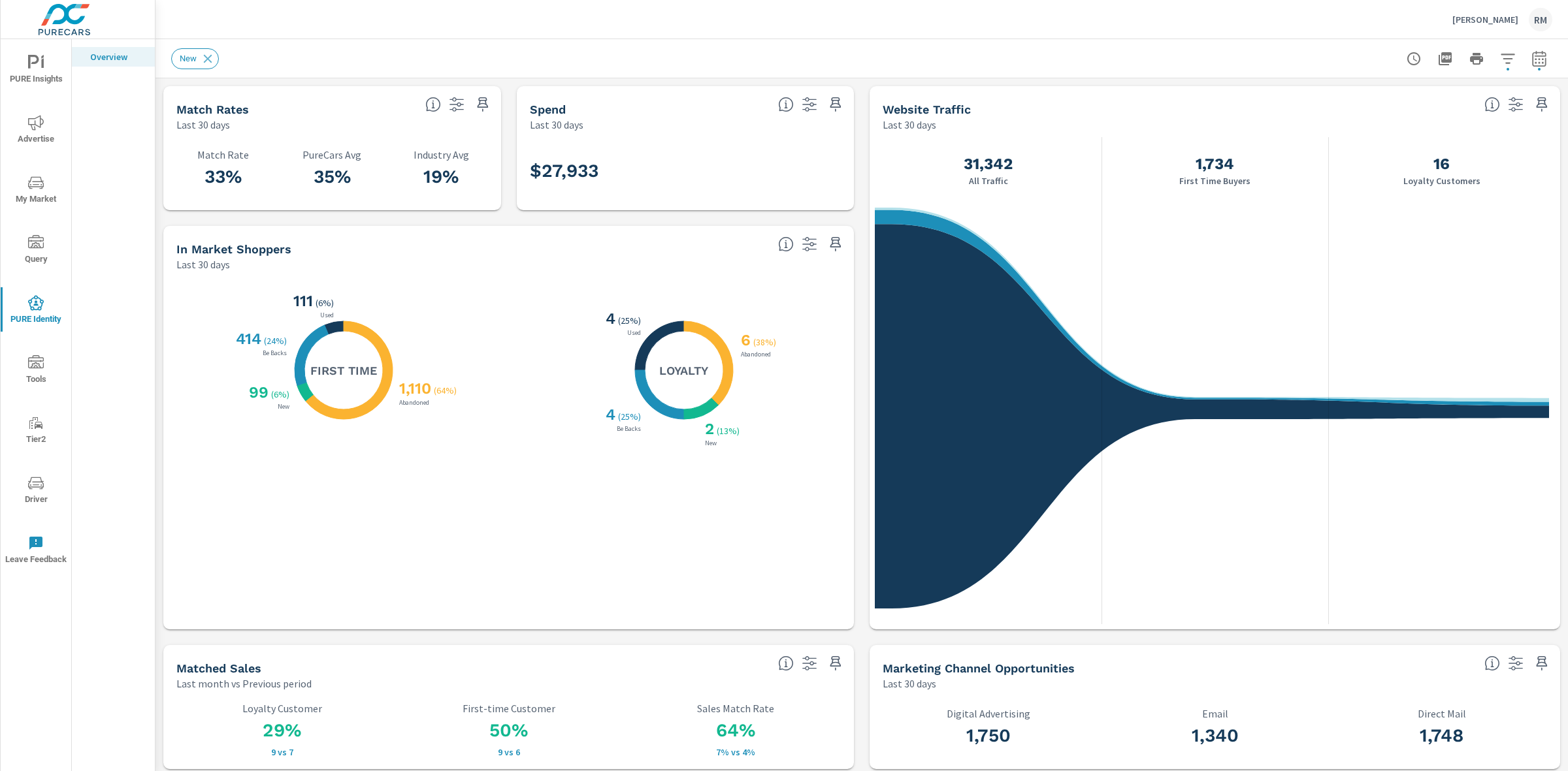
scroll to position [1, 0]
